Goal: Task Accomplishment & Management: Use online tool/utility

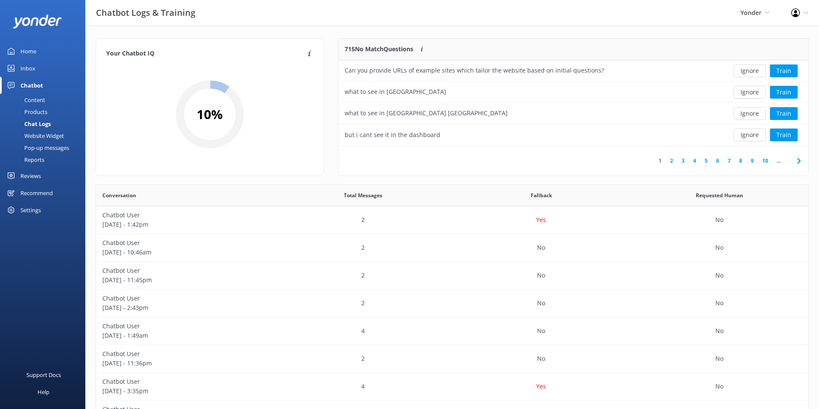
scroll to position [299, 712]
